Goal: Transaction & Acquisition: Download file/media

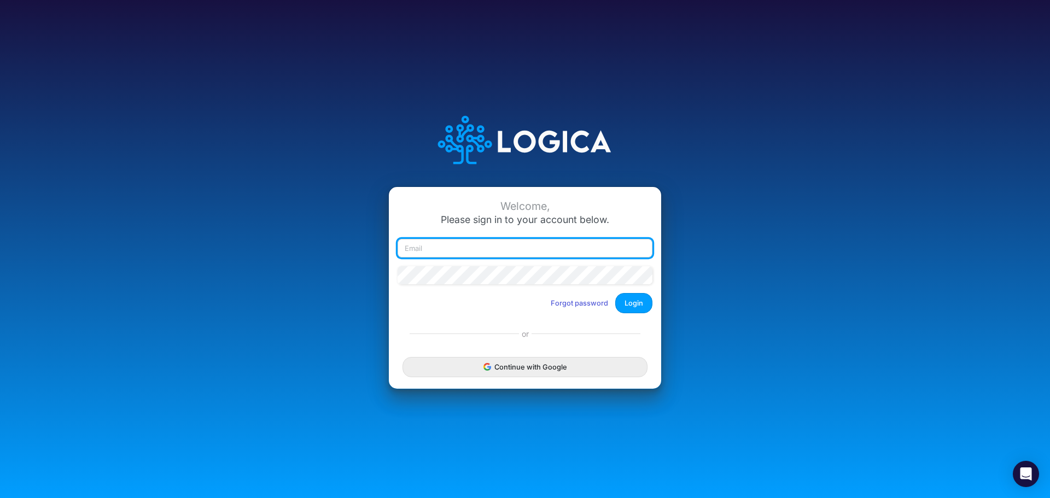
click at [452, 250] on input "email" at bounding box center [525, 248] width 255 height 19
type input "stephen.ciesielski@heritage-communities.com"
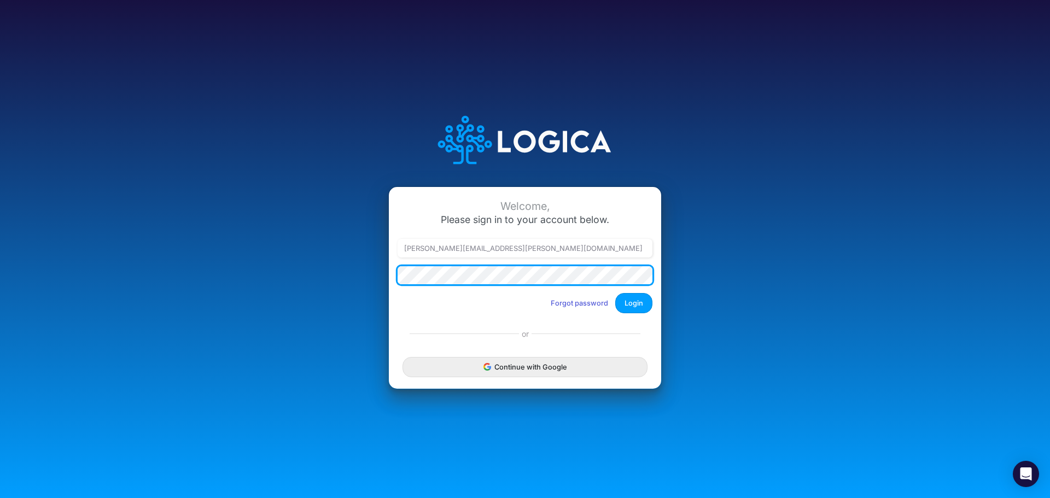
click at [615, 293] on button "Login" at bounding box center [633, 303] width 37 height 20
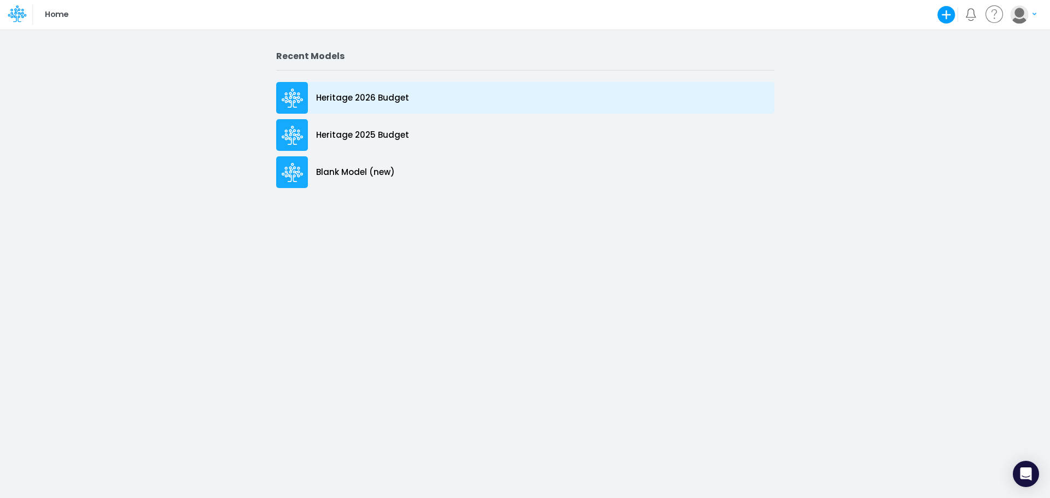
click at [355, 95] on p "Heritage 2026 Budget" at bounding box center [362, 98] width 93 height 13
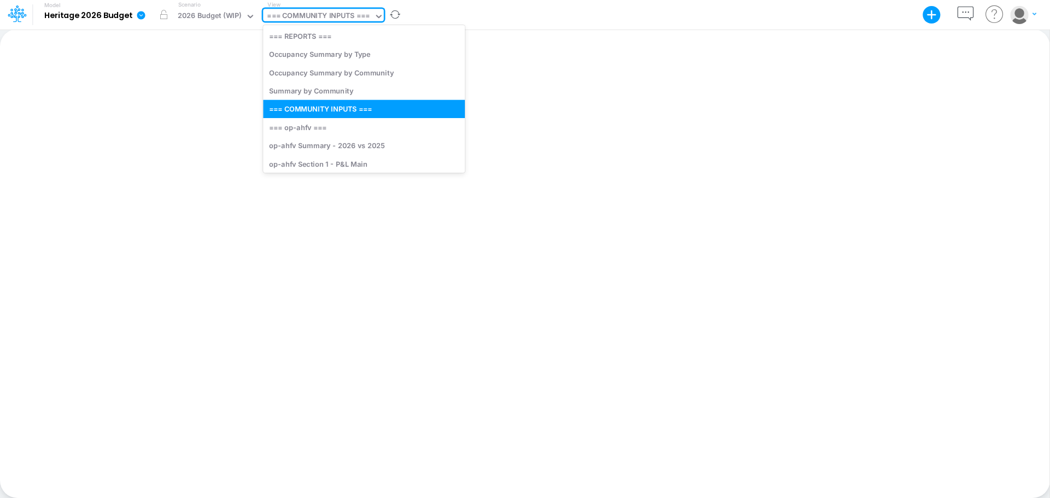
click at [377, 13] on icon at bounding box center [379, 16] width 10 height 10
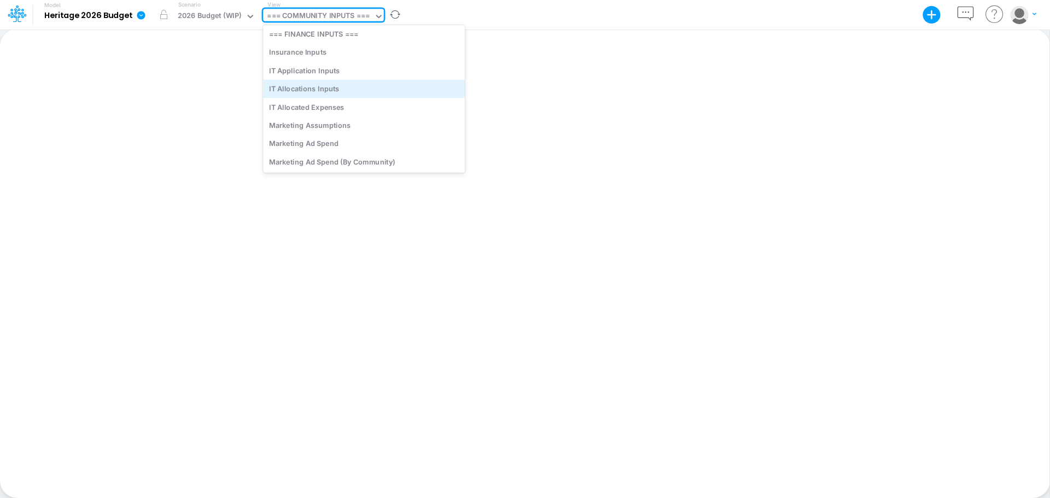
scroll to position [3609, 0]
click at [328, 93] on div "IT Application Inputs" at bounding box center [364, 93] width 202 height 18
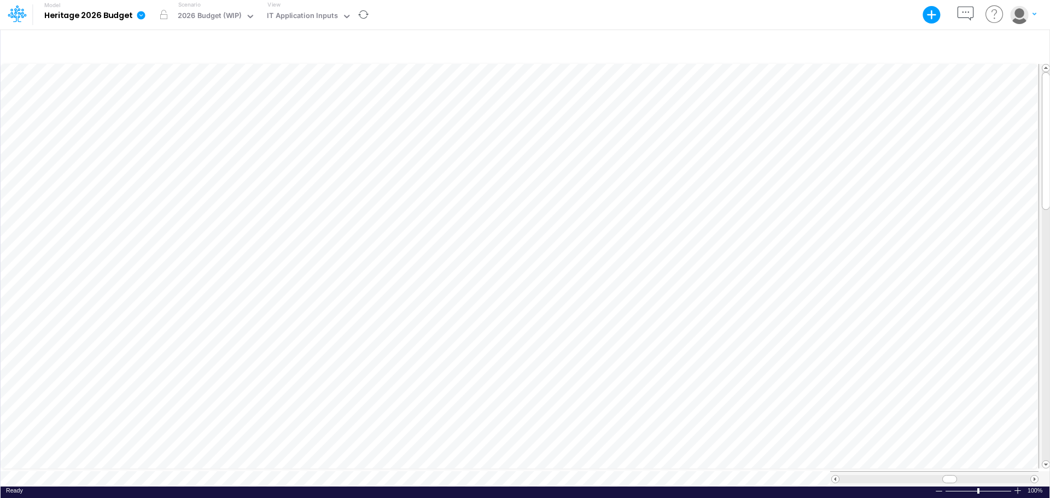
click at [142, 15] on icon at bounding box center [141, 15] width 10 height 10
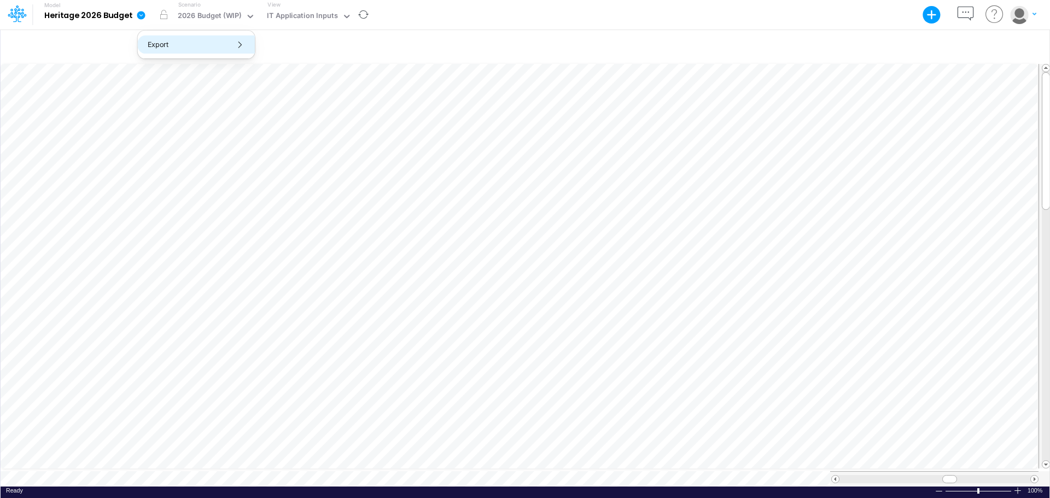
click at [172, 38] on button "Export" at bounding box center [196, 45] width 117 height 18
click at [484, 42] on div "Insert new" at bounding box center [525, 46] width 1049 height 31
click at [250, 14] on icon at bounding box center [251, 16] width 10 height 10
click at [141, 13] on icon at bounding box center [141, 15] width 8 height 8
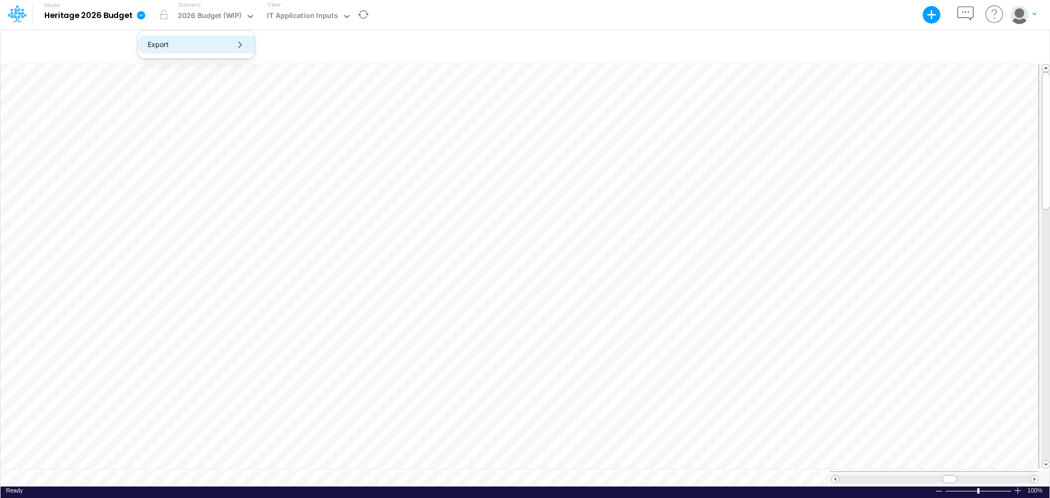
click at [157, 42] on button "Export" at bounding box center [196, 45] width 117 height 18
click at [282, 49] on button "Excel" at bounding box center [313, 50] width 117 height 17
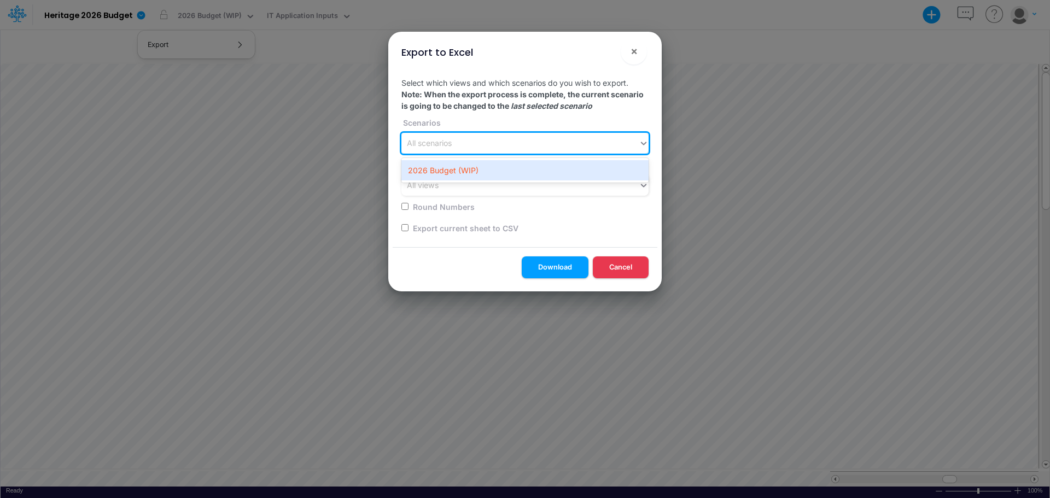
click at [498, 144] on div "All scenarios" at bounding box center [519, 144] width 237 height 18
click at [474, 170] on div "2026 Budget (WIP)" at bounding box center [524, 170] width 247 height 20
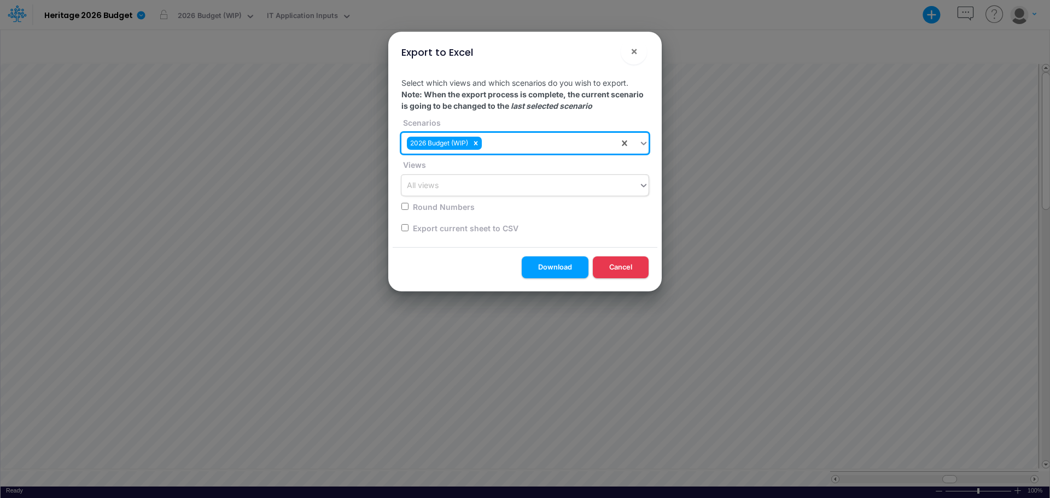
click at [469, 183] on div "All views" at bounding box center [519, 186] width 237 height 18
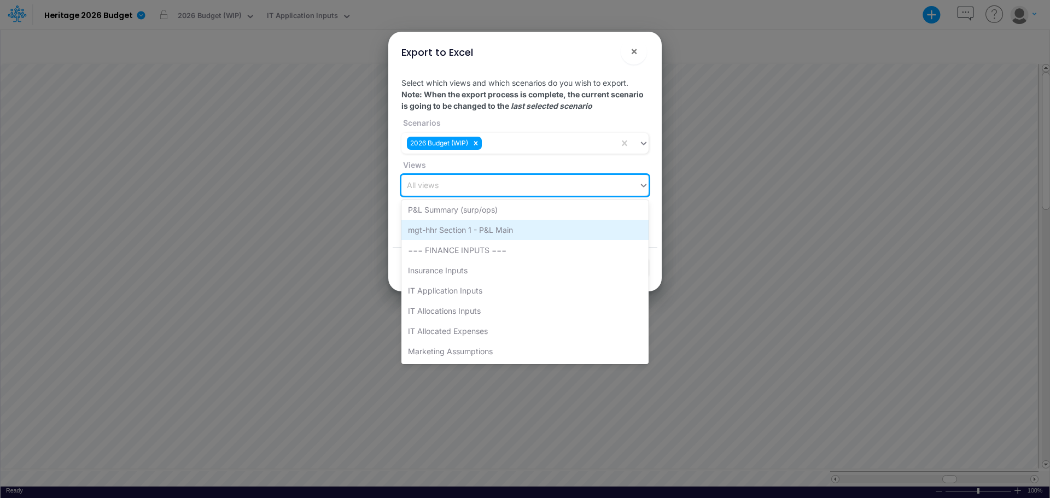
scroll to position [3609, 0]
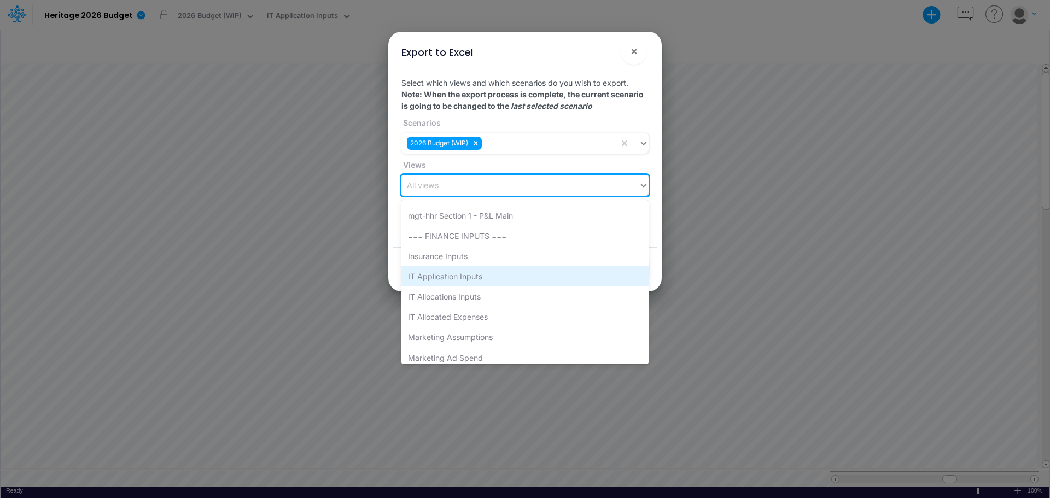
click at [468, 274] on div "IT Application Inputs" at bounding box center [524, 276] width 247 height 20
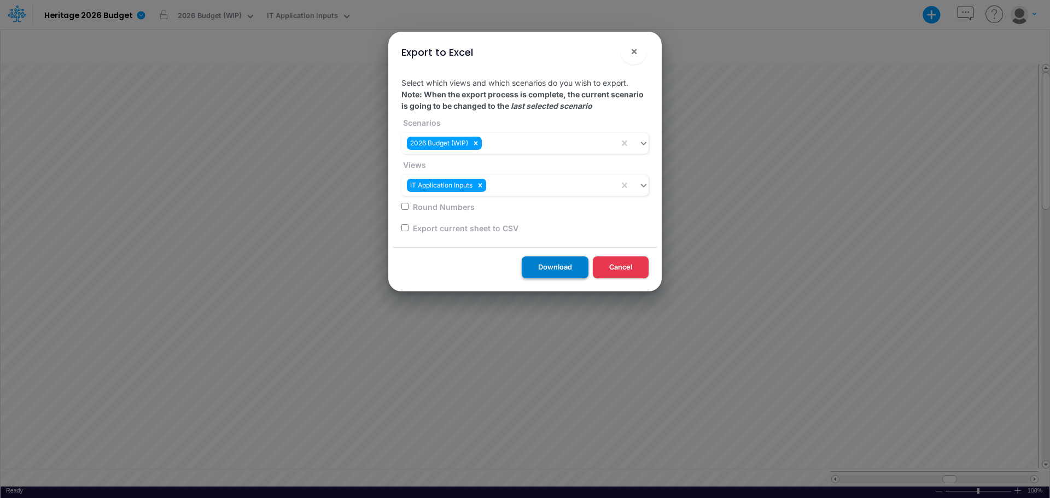
click at [559, 261] on button "Download" at bounding box center [555, 266] width 67 height 21
click at [634, 50] on span "×" at bounding box center [633, 50] width 7 height 13
